Goal: Navigation & Orientation: Find specific page/section

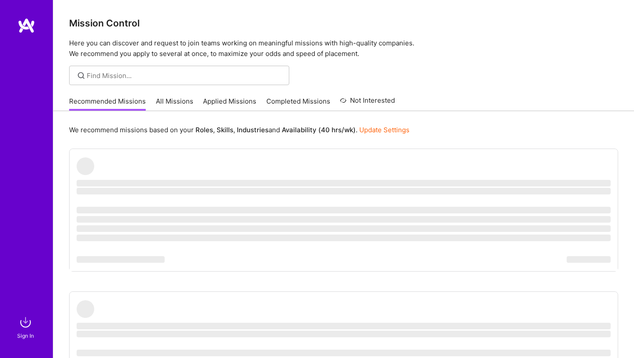
click at [29, 29] on img at bounding box center [27, 26] width 18 height 16
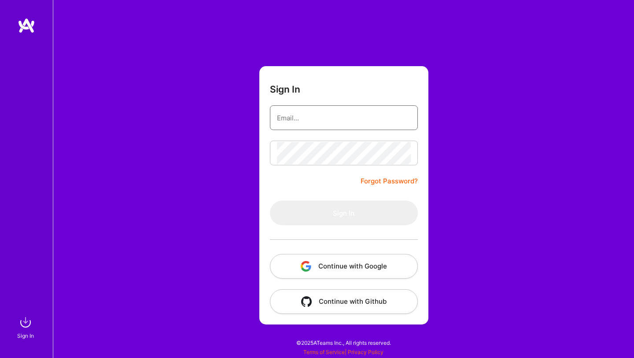
click at [286, 118] on input "email" at bounding box center [344, 118] width 134 height 22
type input "[EMAIL_ADDRESS][DOMAIN_NAME]"
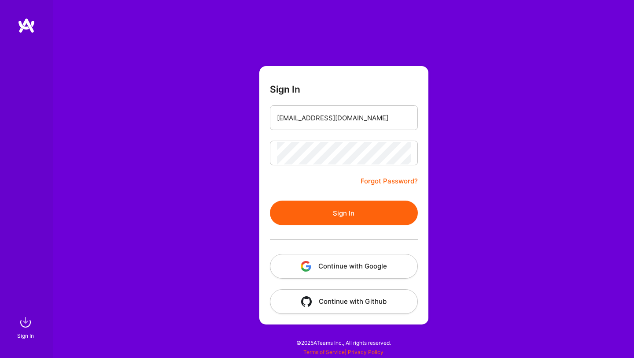
click at [393, 212] on button "Sign In" at bounding box center [344, 212] width 148 height 25
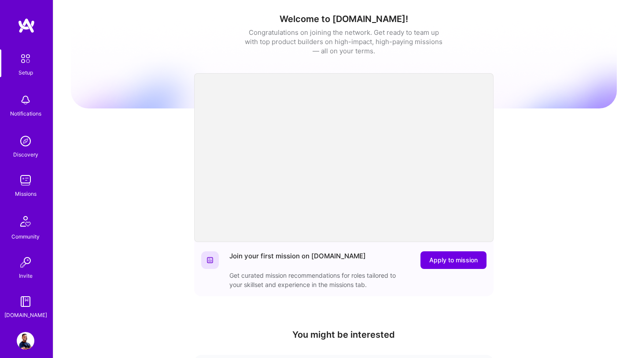
click at [26, 189] on div "Missions" at bounding box center [26, 193] width 22 height 9
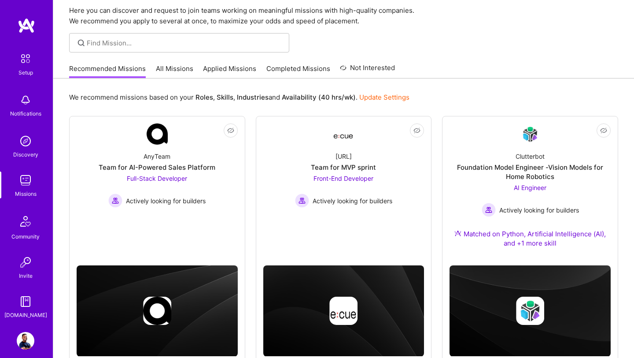
scroll to position [30, 0]
